Goal: Task Accomplishment & Management: Manage account settings

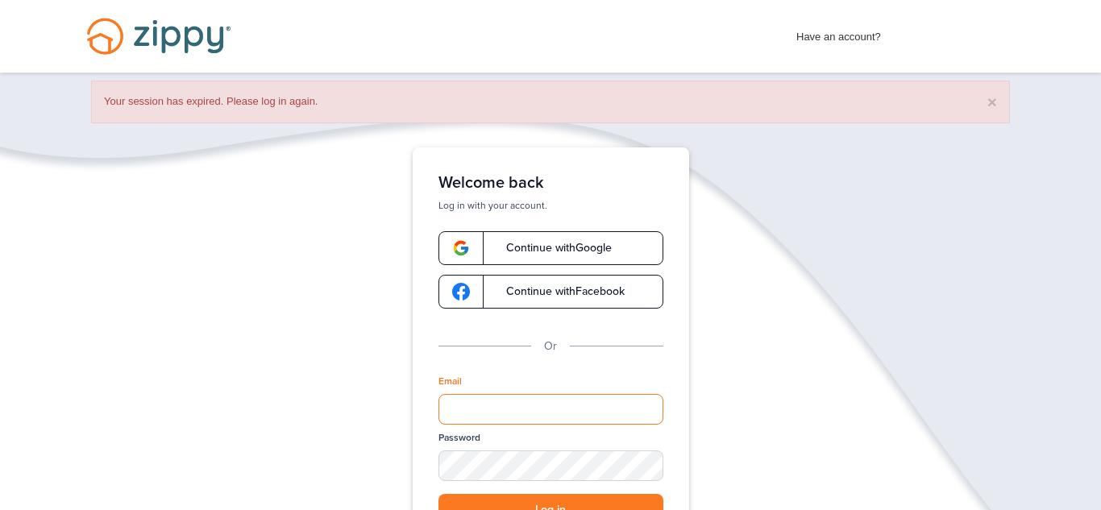
click at [510, 397] on input "Email" at bounding box center [550, 409] width 225 height 31
type input "**********"
click at [814, 432] on div "**********" at bounding box center [550, 421] width 1101 height 549
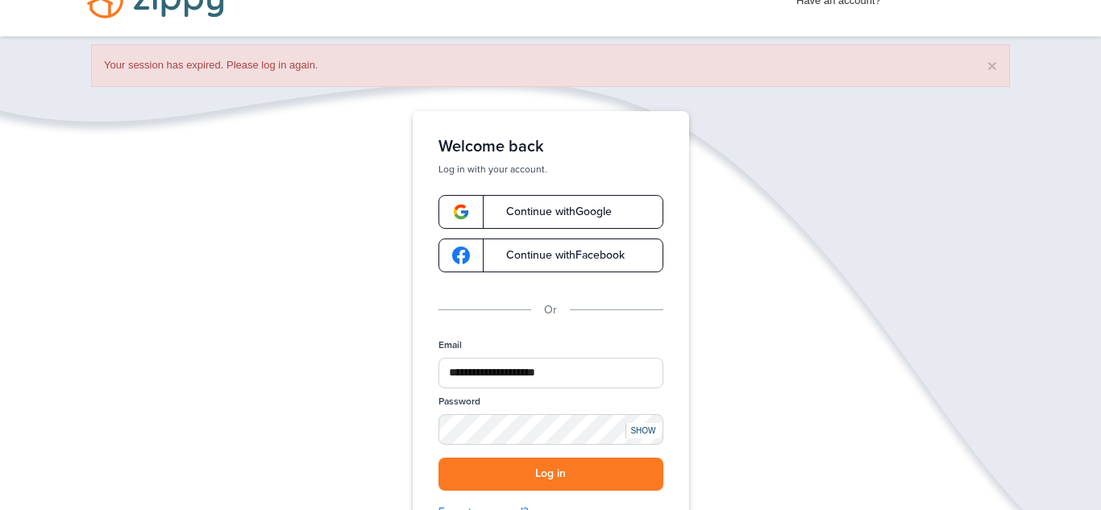
scroll to position [64, 0]
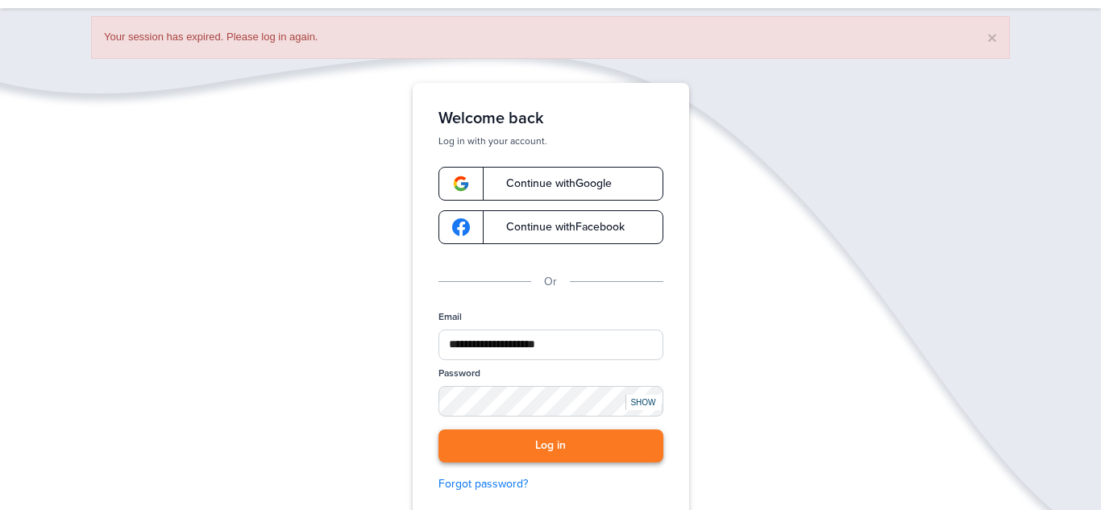
click at [588, 435] on button "Log in" at bounding box center [550, 446] width 225 height 33
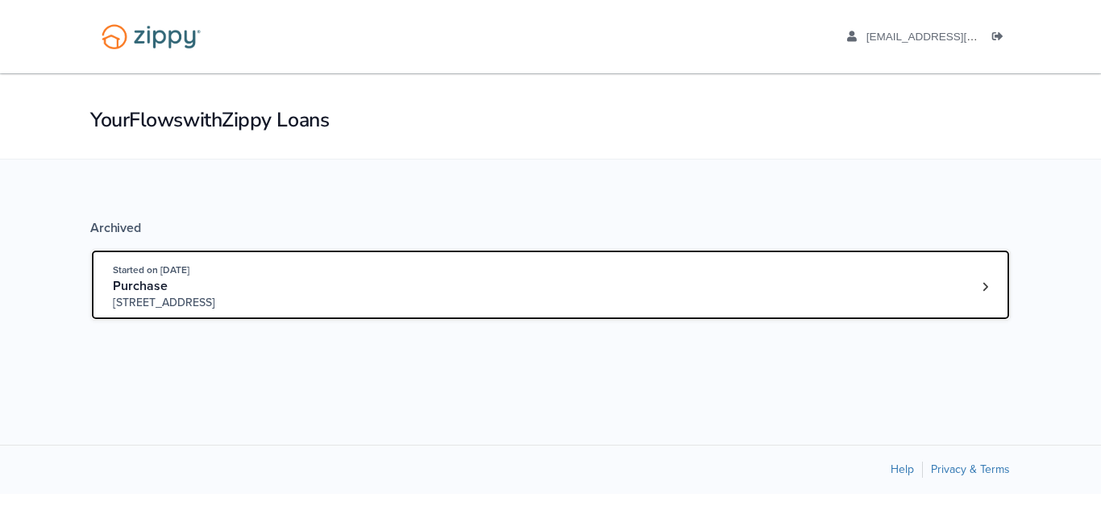
click at [463, 310] on div "Started on Aug. 12th, 2025 Purchase 9032 Rushmore s, Indianapolis, IN, 46234" at bounding box center [543, 286] width 860 height 49
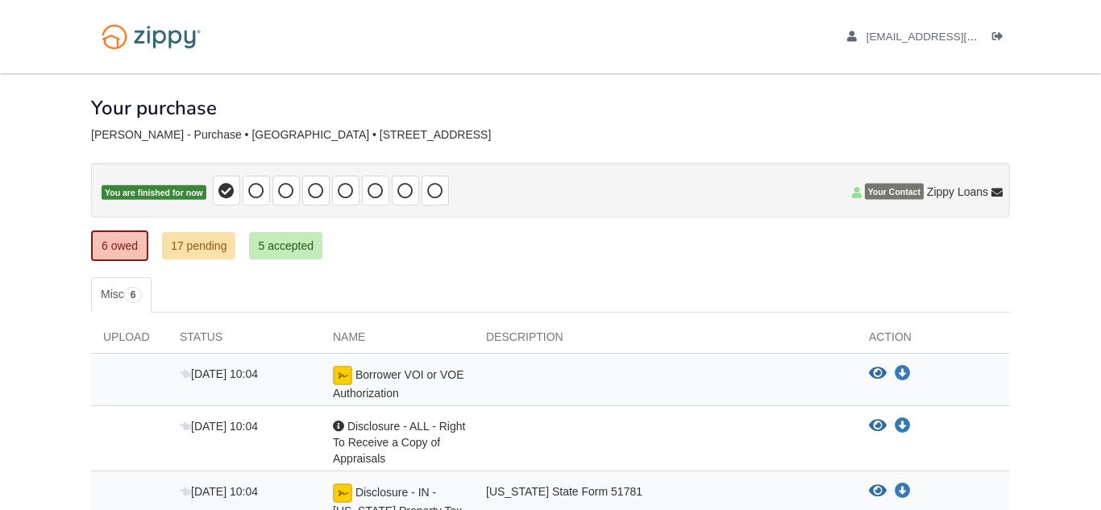
click at [980, 212] on p "You are finished for now" at bounding box center [550, 190] width 919 height 55
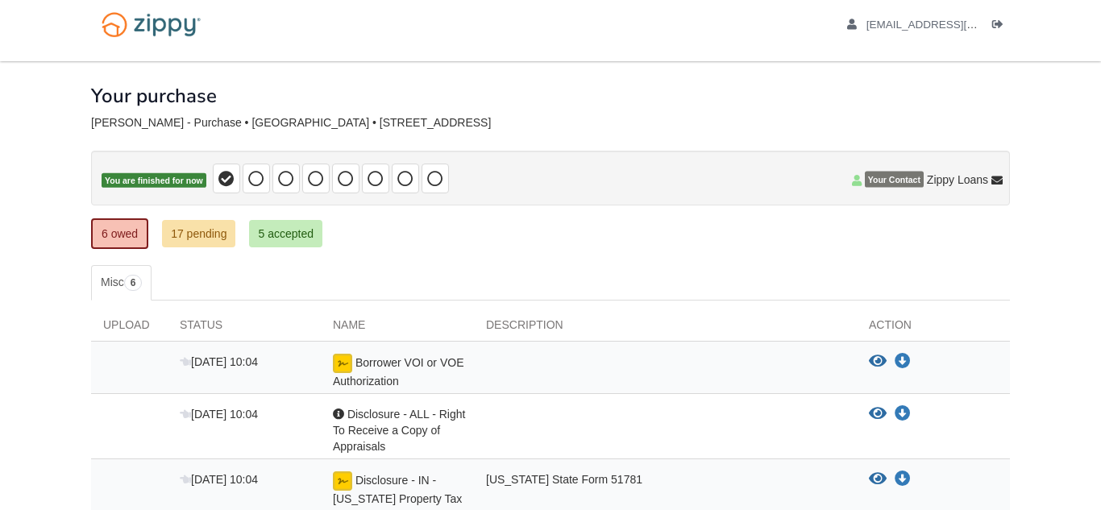
scroll to position [7, 0]
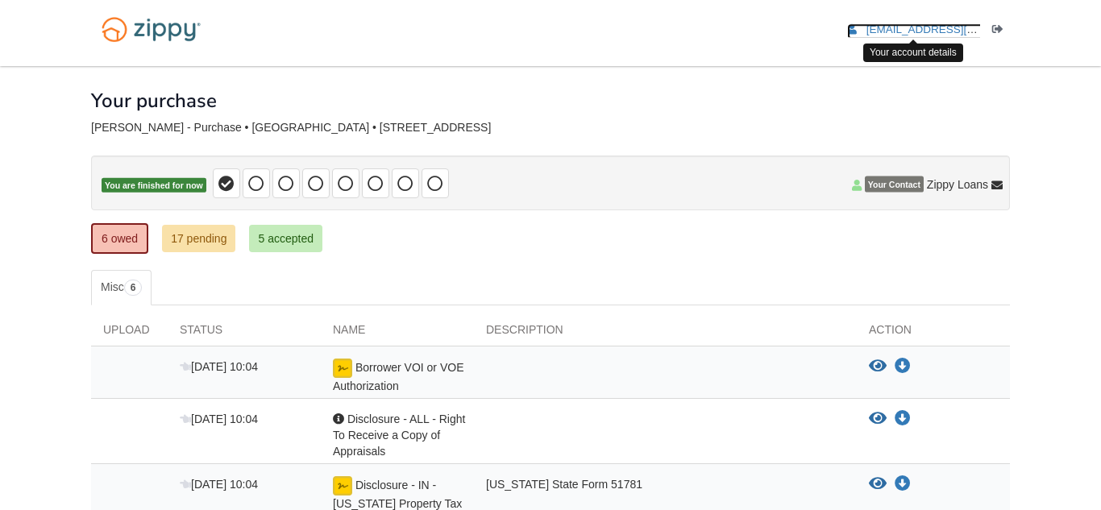
click at [937, 36] on link "[EMAIL_ADDRESS][DOMAIN_NAME]" at bounding box center [949, 31] width 204 height 16
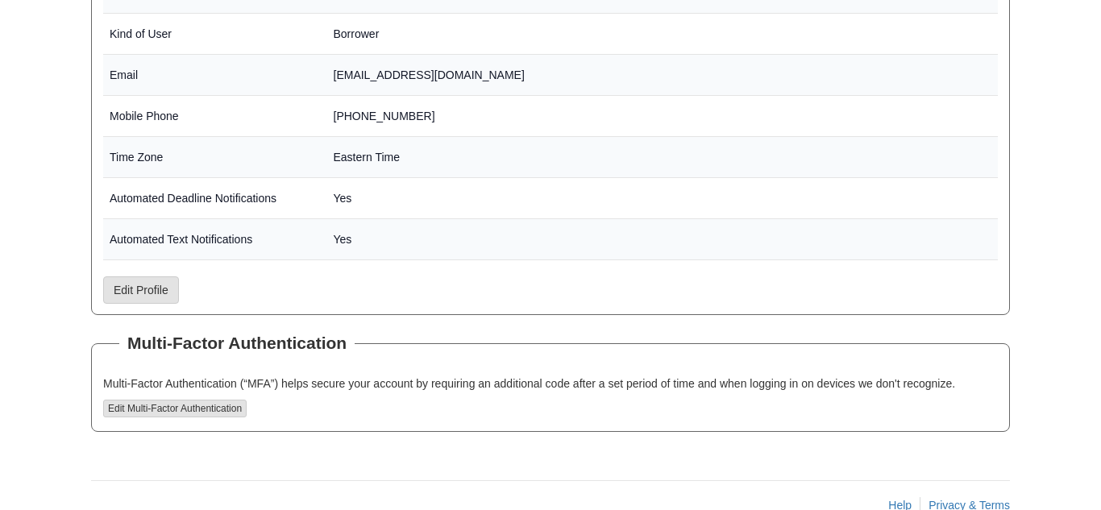
scroll to position [398, 0]
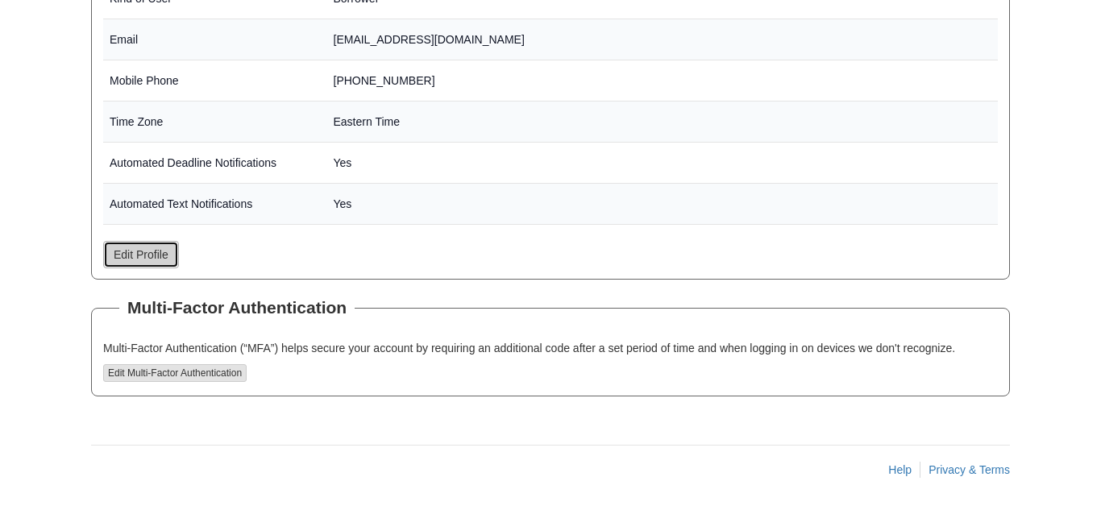
click at [148, 261] on link "Edit Profile" at bounding box center [141, 254] width 76 height 27
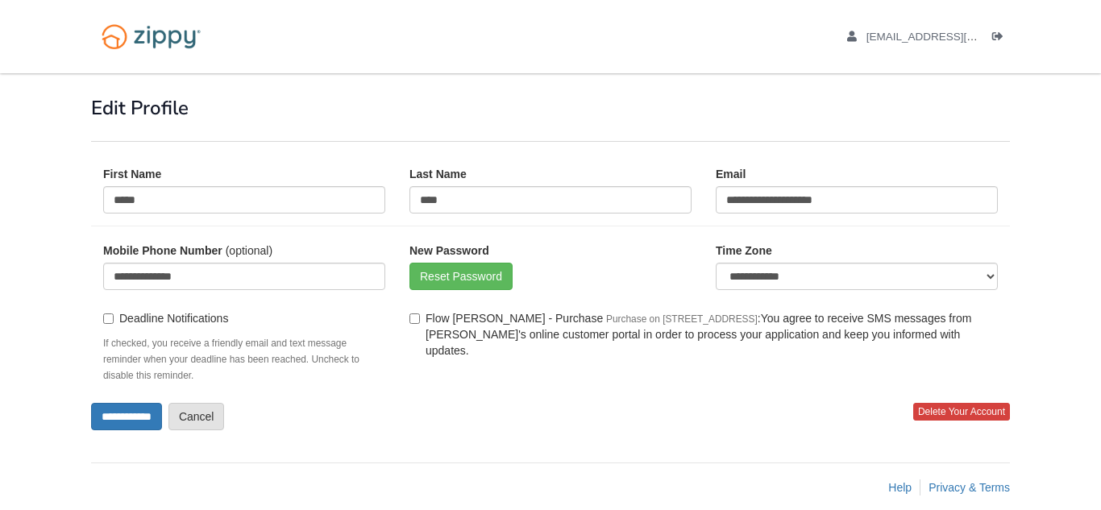
scroll to position [18, 0]
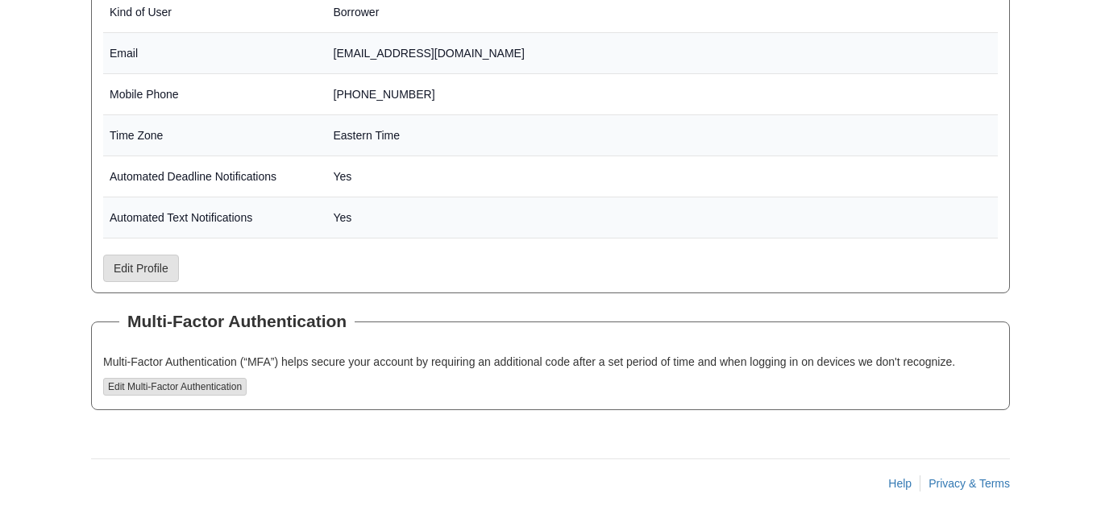
scroll to position [384, 0]
click at [195, 443] on div "× There was an error processing email template : Try to read name on null objec…" at bounding box center [550, 98] width 943 height 819
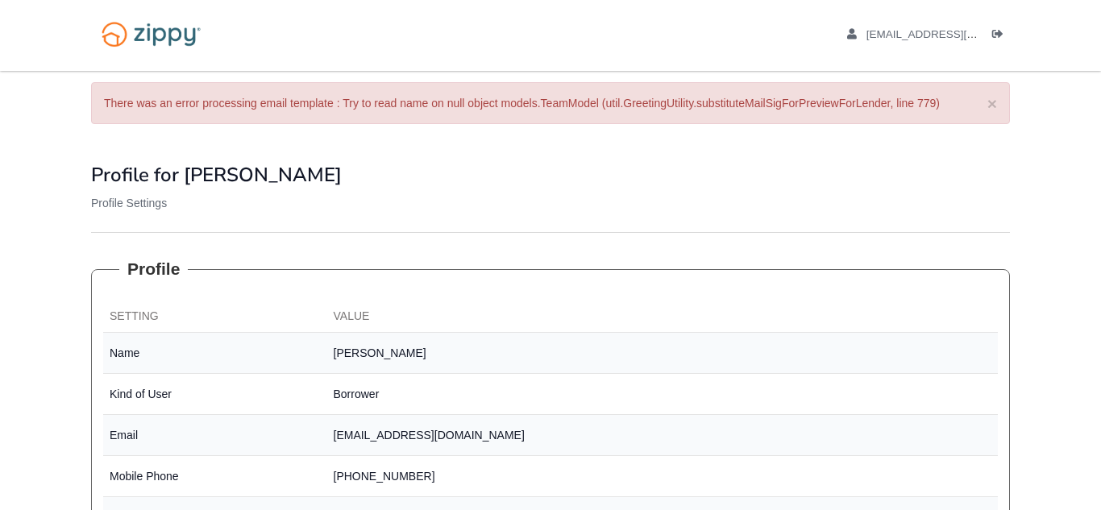
scroll to position [0, 0]
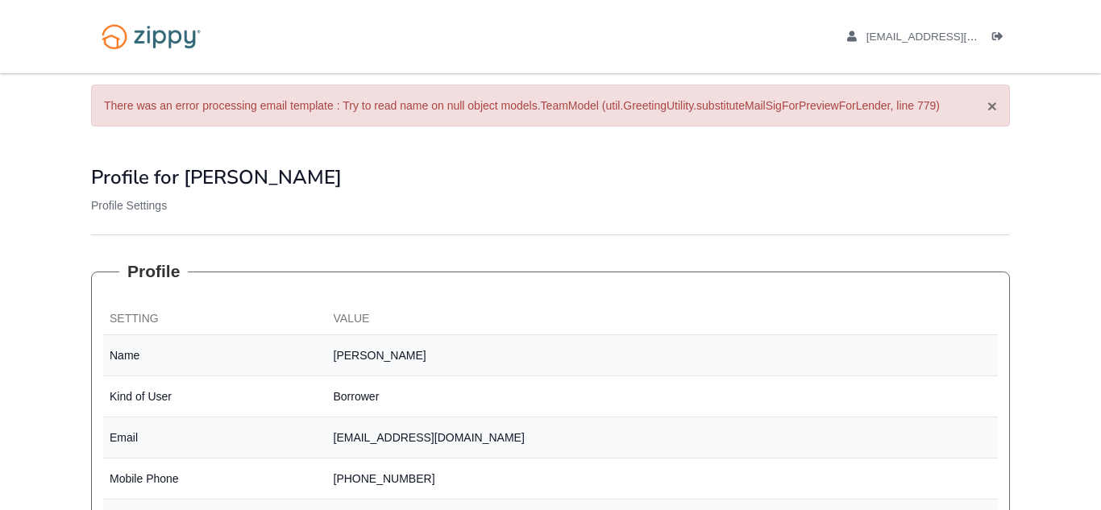
click at [989, 106] on button "×" at bounding box center [992, 106] width 10 height 17
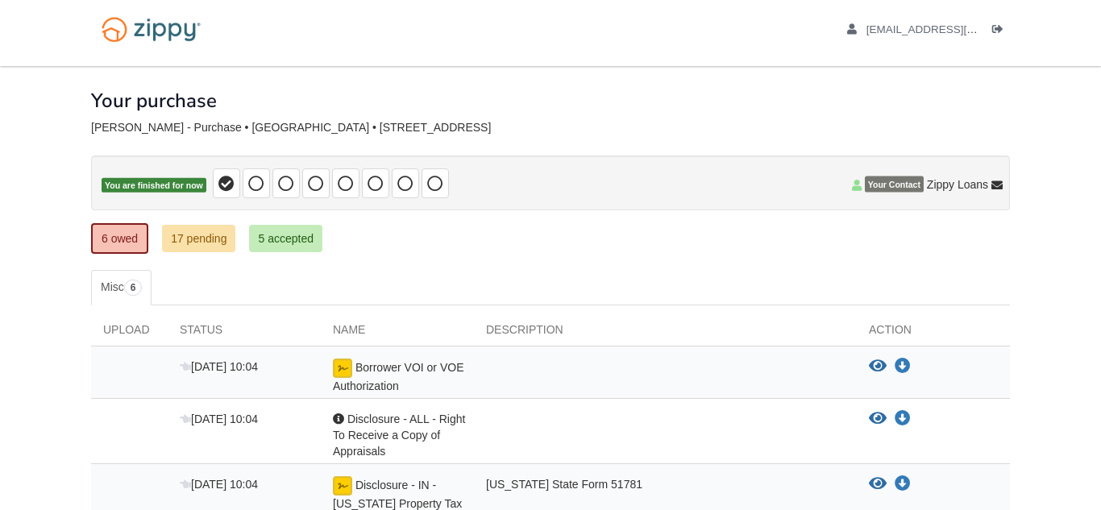
scroll to position [7, 0]
